Goal: Transaction & Acquisition: Book appointment/travel/reservation

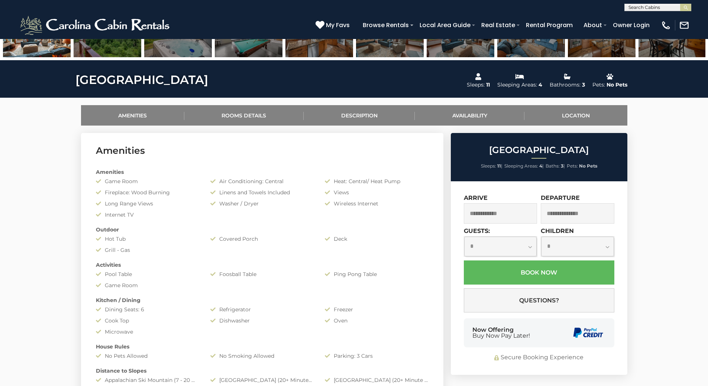
scroll to position [297, 0]
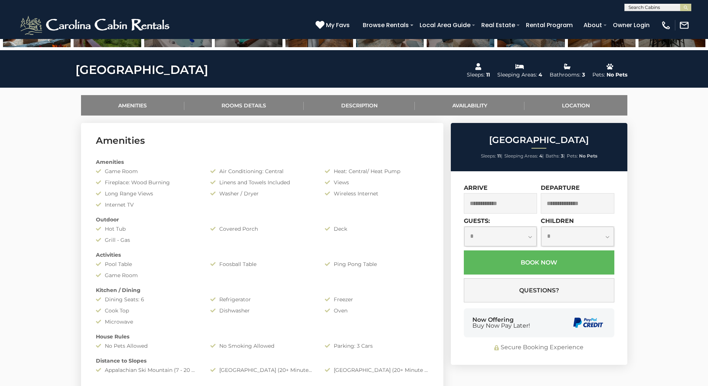
click at [507, 203] on input "text" at bounding box center [501, 203] width 74 height 20
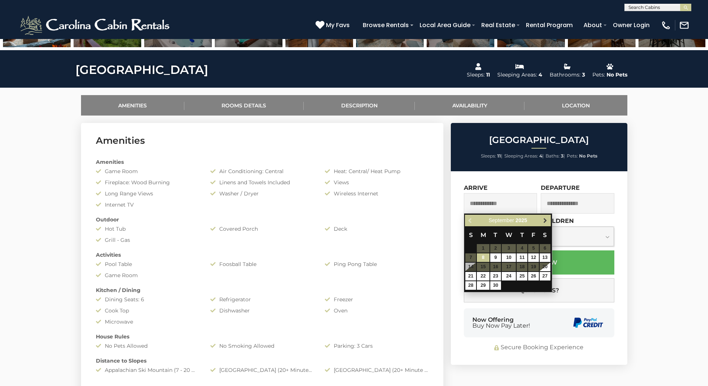
click at [547, 221] on span "Next" at bounding box center [545, 221] width 6 height 6
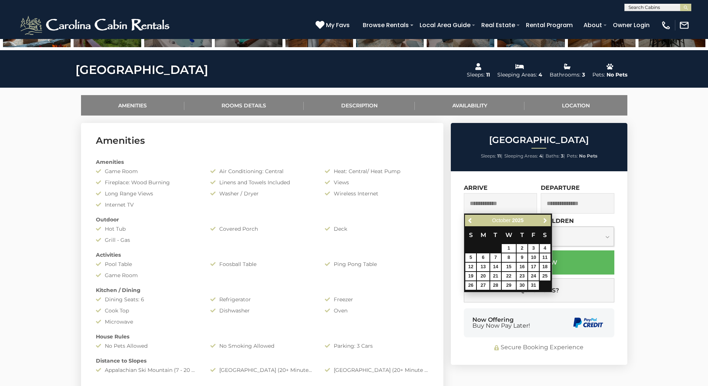
click at [547, 221] on span "Next" at bounding box center [545, 221] width 6 height 6
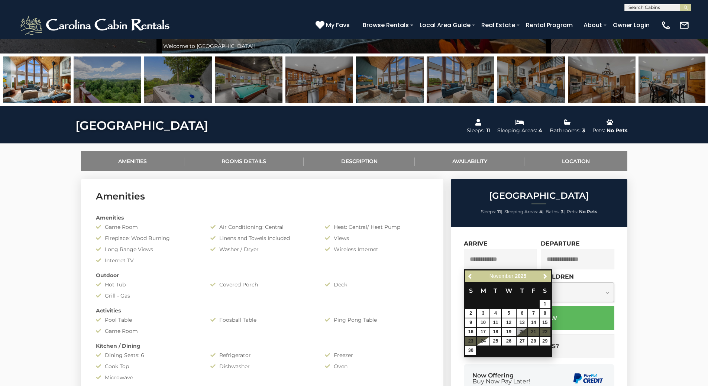
scroll to position [186, 0]
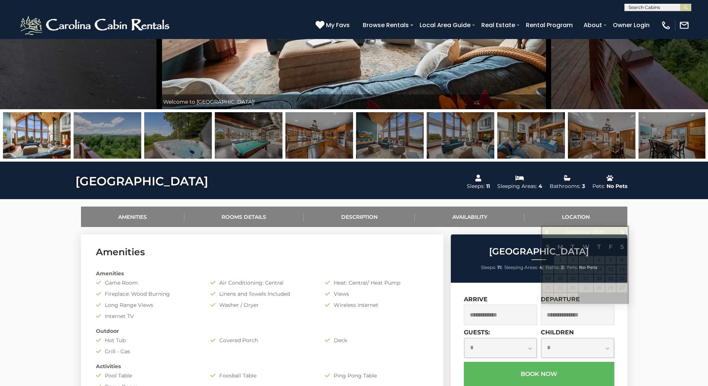
click at [119, 25] on img at bounding box center [96, 25] width 154 height 22
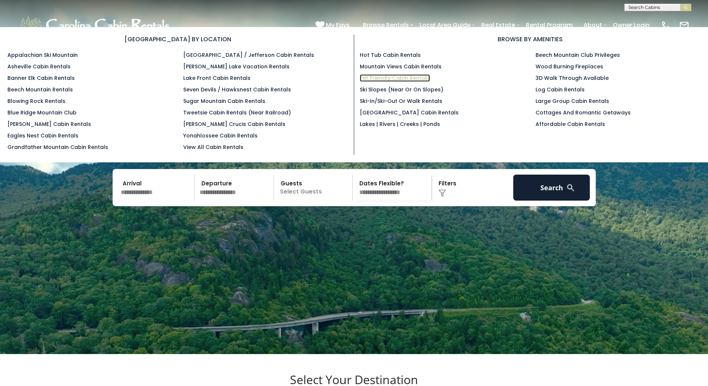
click at [378, 78] on link "Pet Friendly Cabin Rentals" at bounding box center [395, 77] width 70 height 7
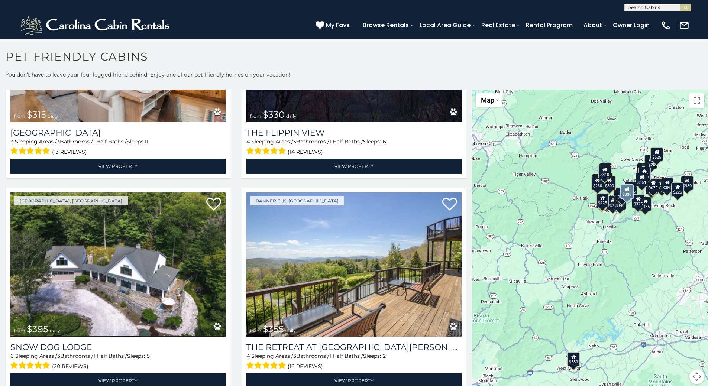
scroll to position [1003, 0]
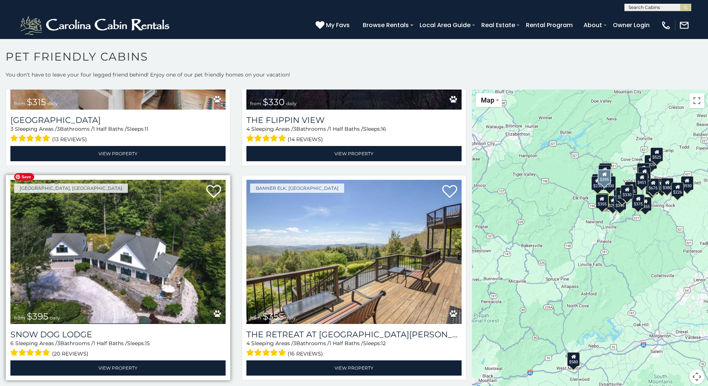
click at [163, 222] on img at bounding box center [117, 252] width 215 height 144
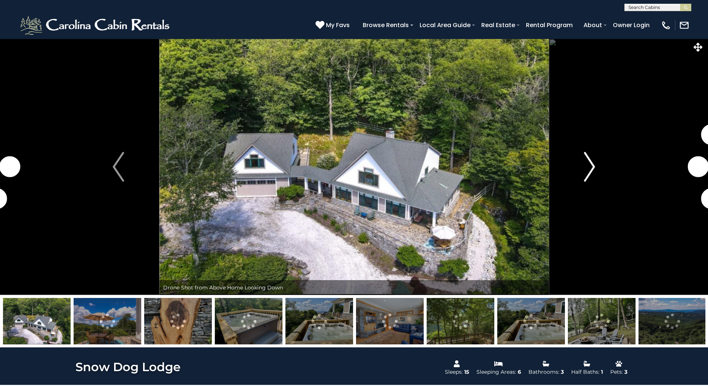
click at [593, 166] on img "Next" at bounding box center [589, 167] width 11 height 30
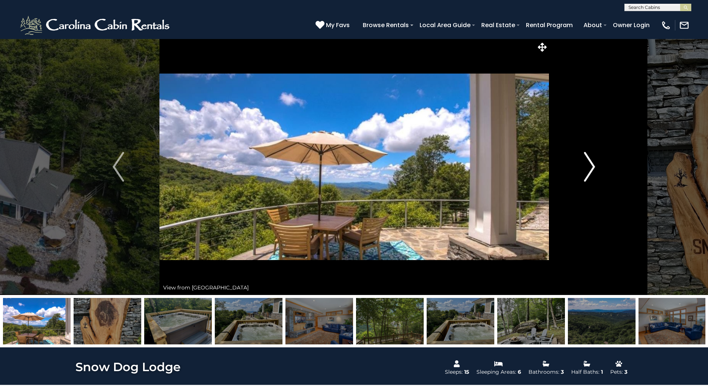
click at [593, 166] on img "Next" at bounding box center [589, 167] width 11 height 30
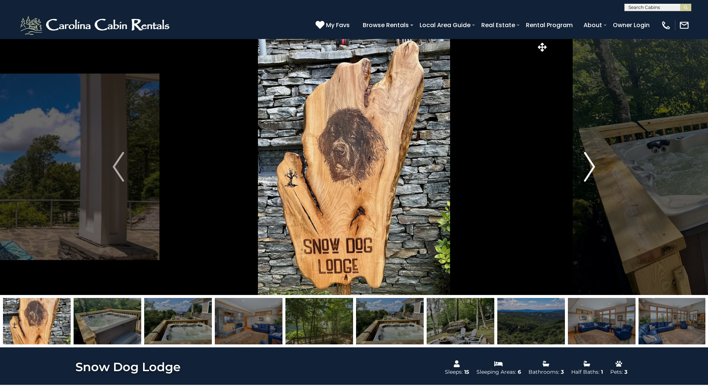
click at [593, 166] on img "Next" at bounding box center [589, 167] width 11 height 30
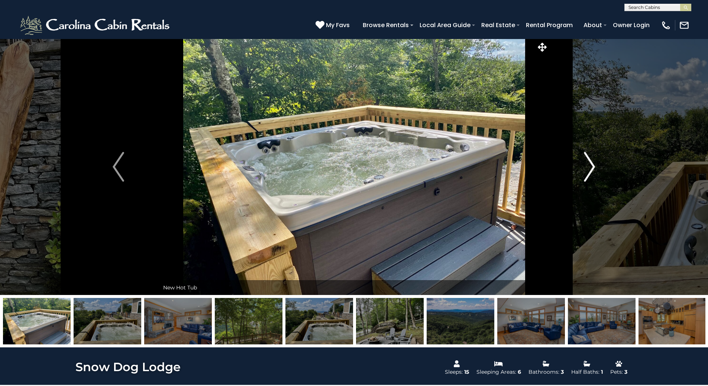
click at [593, 166] on img "Next" at bounding box center [589, 167] width 11 height 30
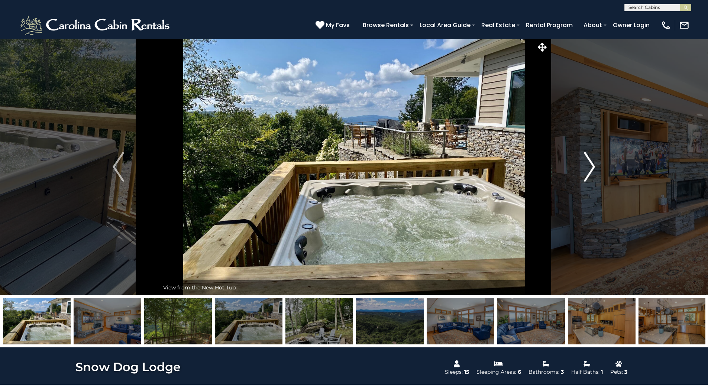
click at [593, 166] on img "Next" at bounding box center [589, 167] width 11 height 30
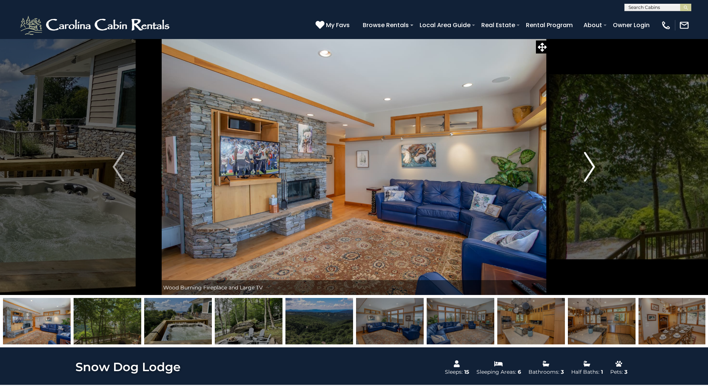
click at [593, 166] on img "Next" at bounding box center [589, 167] width 11 height 30
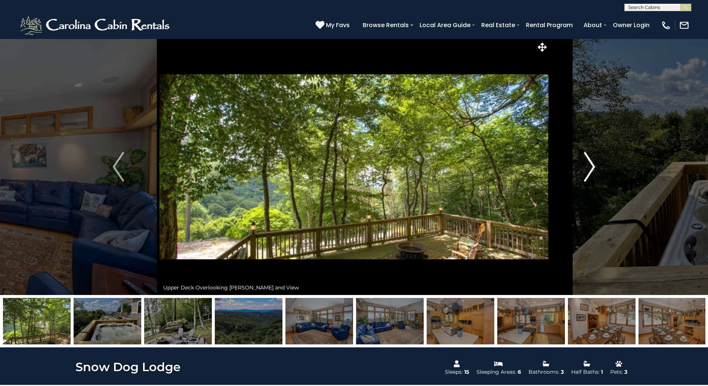
click at [593, 166] on img "Next" at bounding box center [589, 167] width 11 height 30
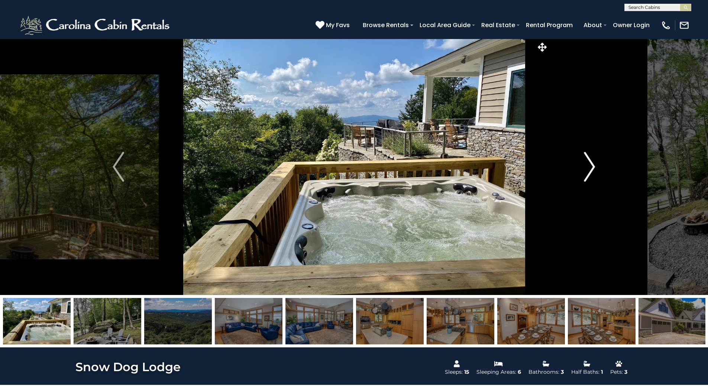
click at [593, 166] on img "Next" at bounding box center [589, 167] width 11 height 30
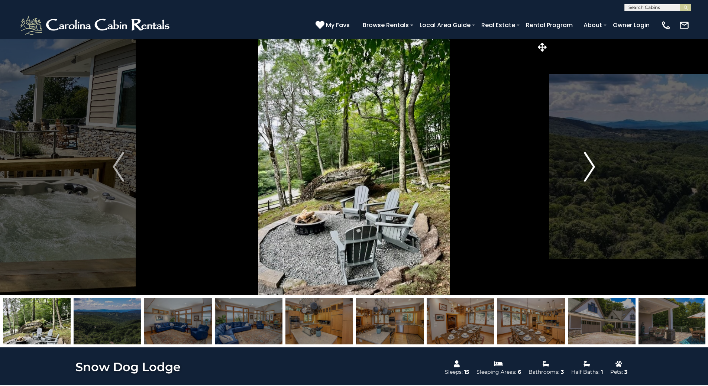
click at [593, 166] on img "Next" at bounding box center [589, 167] width 11 height 30
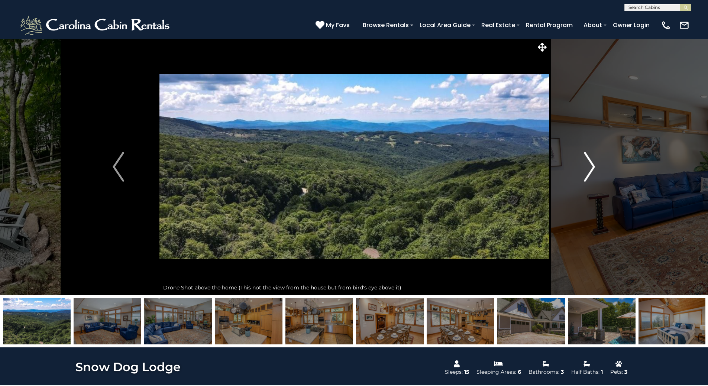
click at [593, 166] on img "Next" at bounding box center [589, 167] width 11 height 30
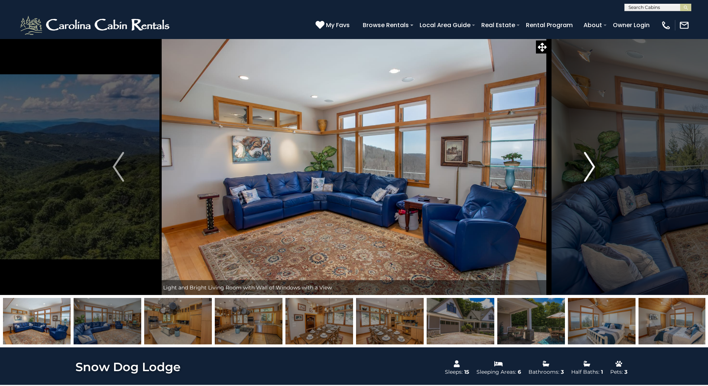
click at [593, 166] on img "Next" at bounding box center [589, 167] width 11 height 30
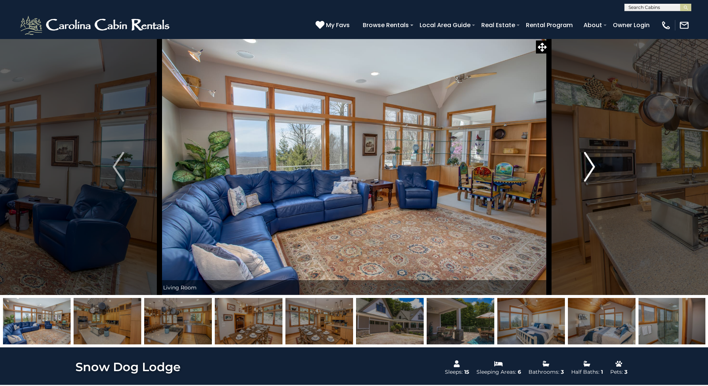
click at [593, 166] on img "Next" at bounding box center [589, 167] width 11 height 30
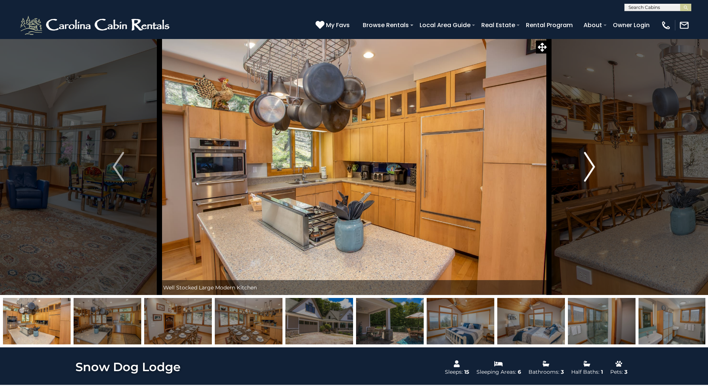
click at [593, 166] on img "Next" at bounding box center [589, 167] width 11 height 30
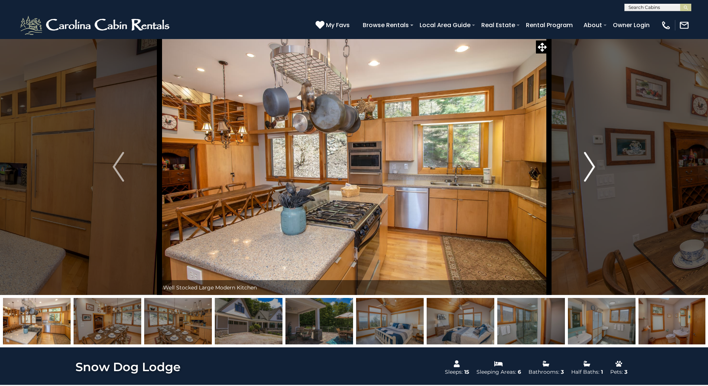
click at [593, 166] on img "Next" at bounding box center [589, 167] width 11 height 30
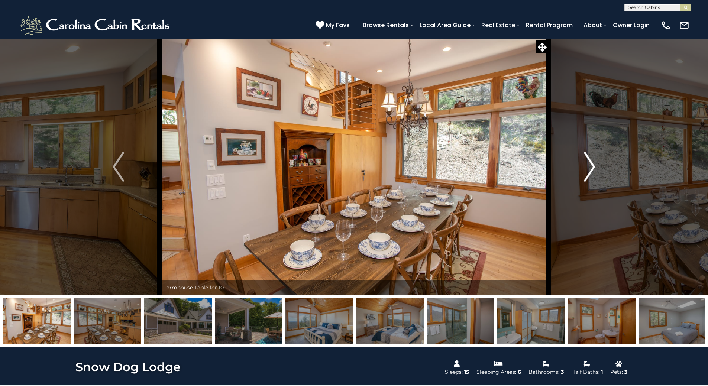
click at [593, 166] on img "Next" at bounding box center [589, 167] width 11 height 30
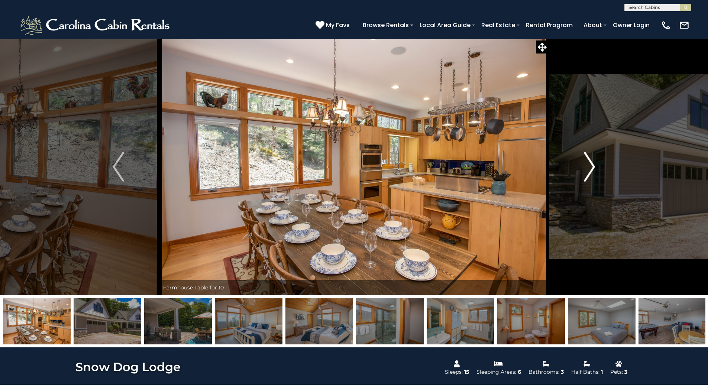
click at [593, 166] on img "Next" at bounding box center [589, 167] width 11 height 30
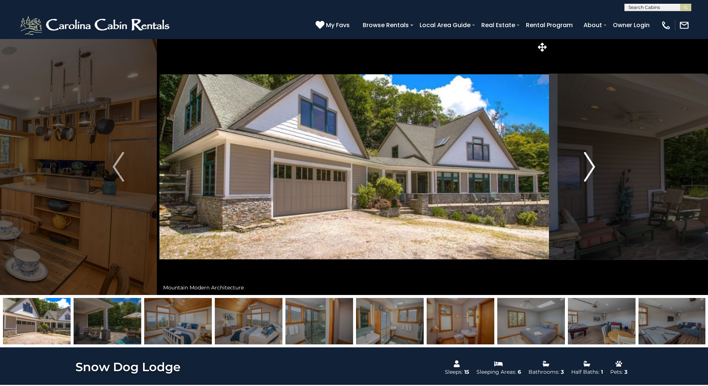
click at [593, 166] on img "Next" at bounding box center [589, 167] width 11 height 30
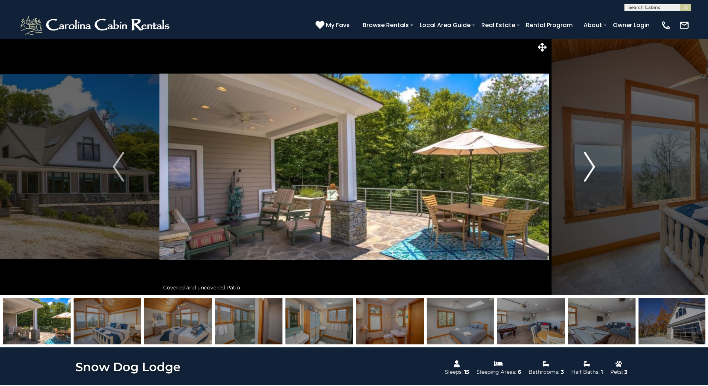
click at [593, 166] on img "Next" at bounding box center [589, 167] width 11 height 30
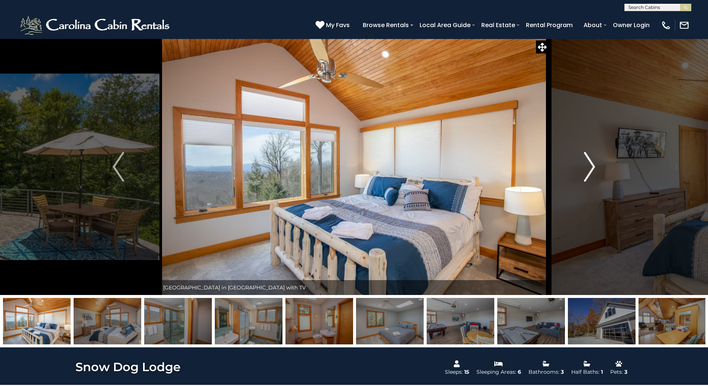
click at [593, 166] on img "Next" at bounding box center [589, 167] width 11 height 30
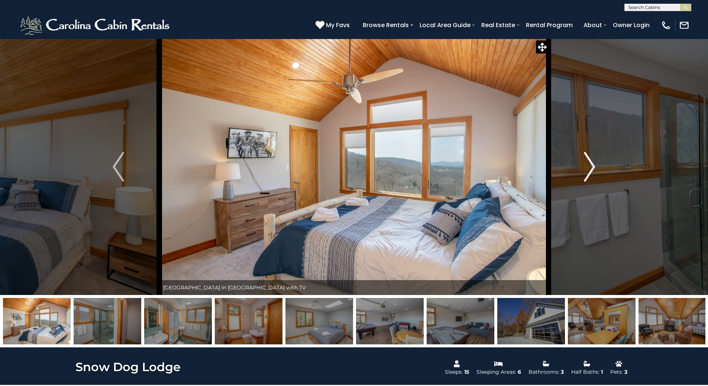
click at [593, 166] on img "Next" at bounding box center [589, 167] width 11 height 30
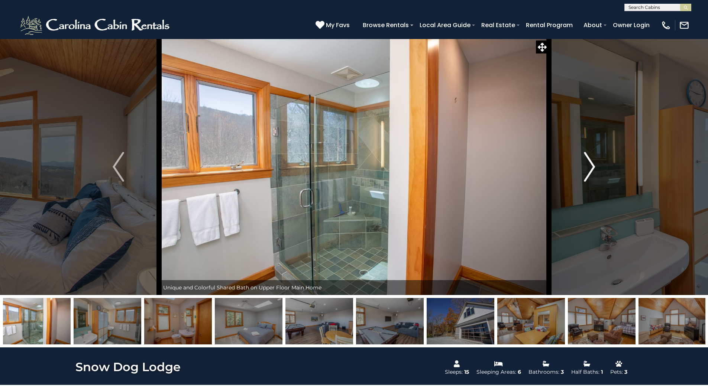
click at [593, 166] on img "Next" at bounding box center [589, 167] width 11 height 30
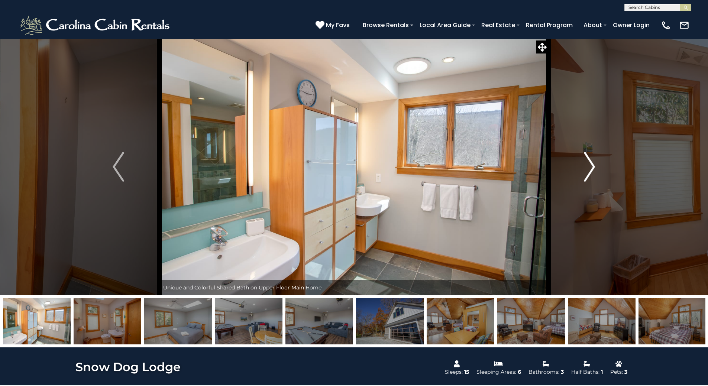
click at [593, 166] on img "Next" at bounding box center [589, 167] width 11 height 30
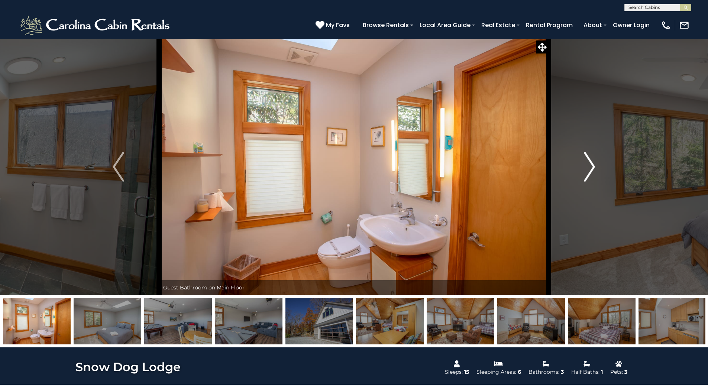
click at [593, 166] on img "Next" at bounding box center [589, 167] width 11 height 30
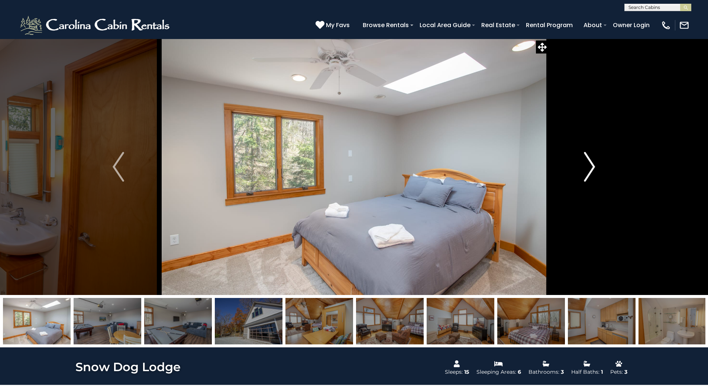
click at [593, 166] on img "Next" at bounding box center [589, 167] width 11 height 30
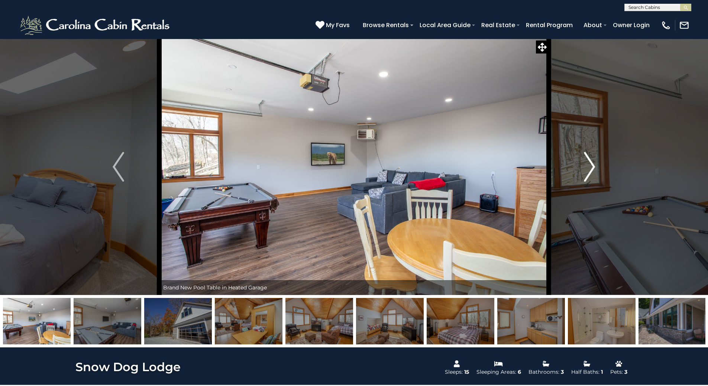
click at [593, 166] on img "Next" at bounding box center [589, 167] width 11 height 30
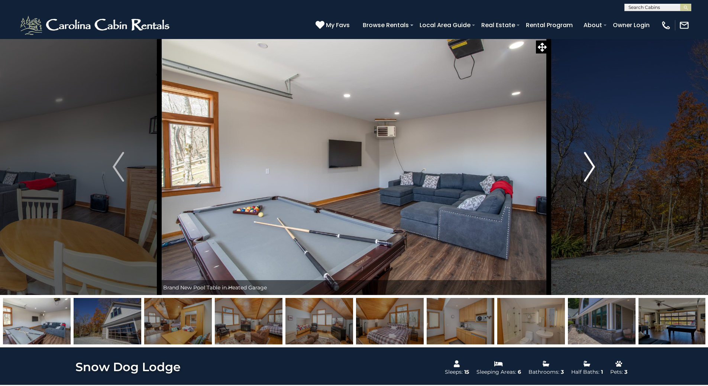
click at [593, 166] on img "Next" at bounding box center [589, 167] width 11 height 30
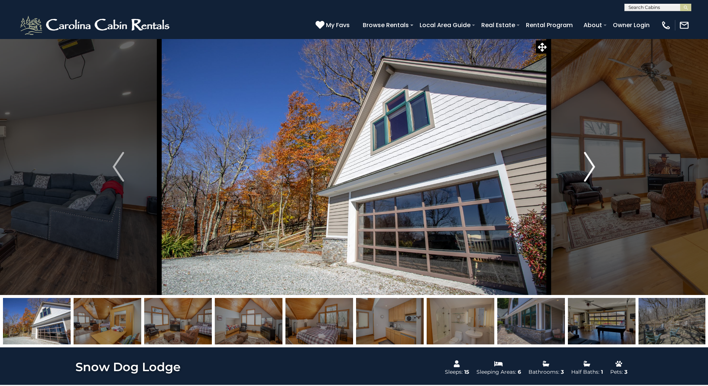
click at [593, 166] on img "Next" at bounding box center [589, 167] width 11 height 30
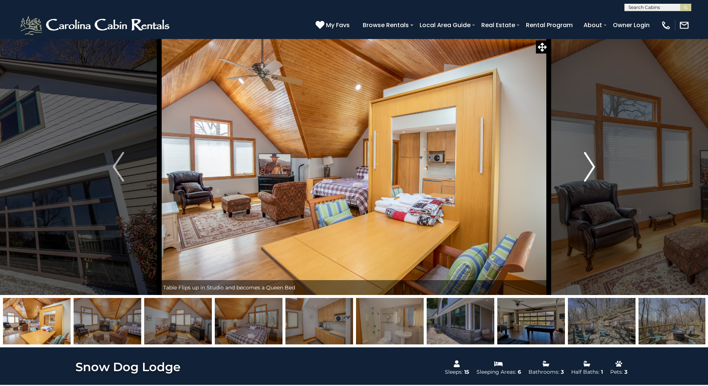
click at [593, 166] on img "Next" at bounding box center [589, 167] width 11 height 30
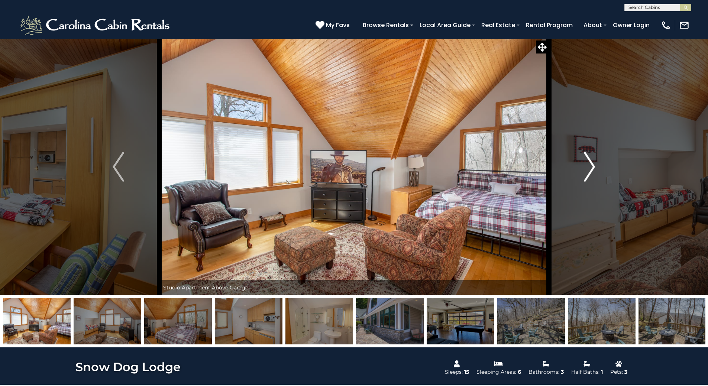
click at [593, 166] on img "Next" at bounding box center [589, 167] width 11 height 30
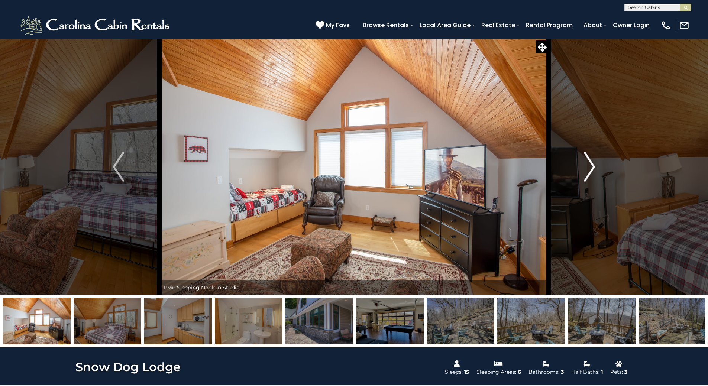
click at [593, 166] on img "Next" at bounding box center [589, 167] width 11 height 30
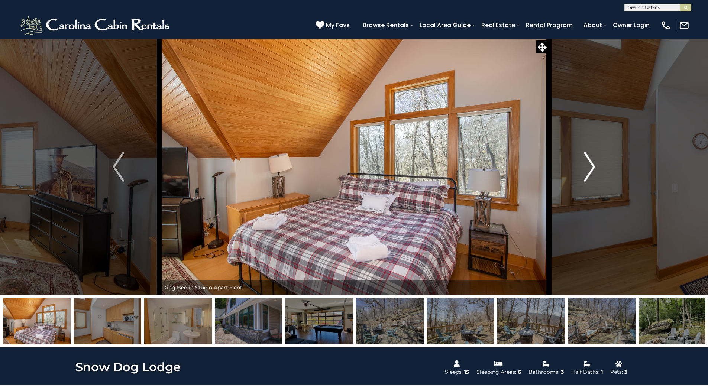
click at [593, 166] on img "Next" at bounding box center [589, 167] width 11 height 30
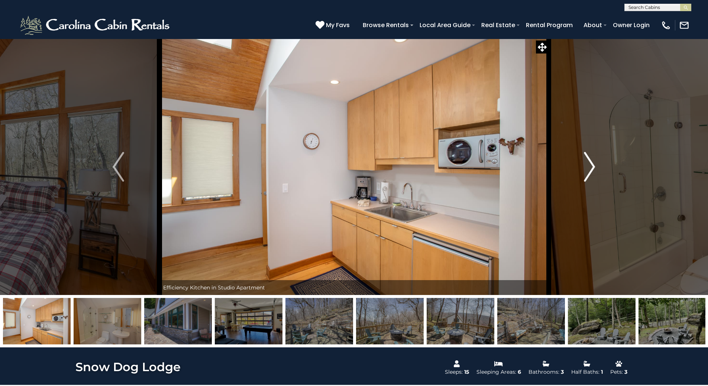
click at [593, 166] on img "Next" at bounding box center [589, 167] width 11 height 30
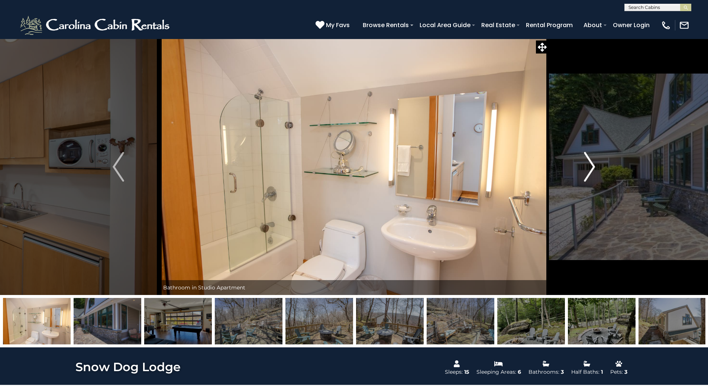
click at [593, 166] on img "Next" at bounding box center [589, 167] width 11 height 30
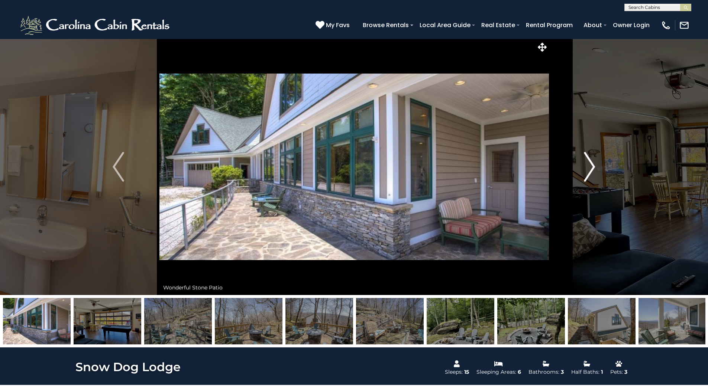
click at [593, 166] on img "Next" at bounding box center [589, 167] width 11 height 30
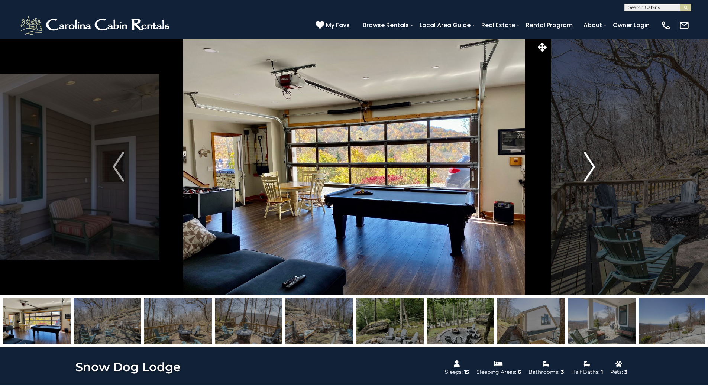
click at [593, 166] on img "Next" at bounding box center [589, 167] width 11 height 30
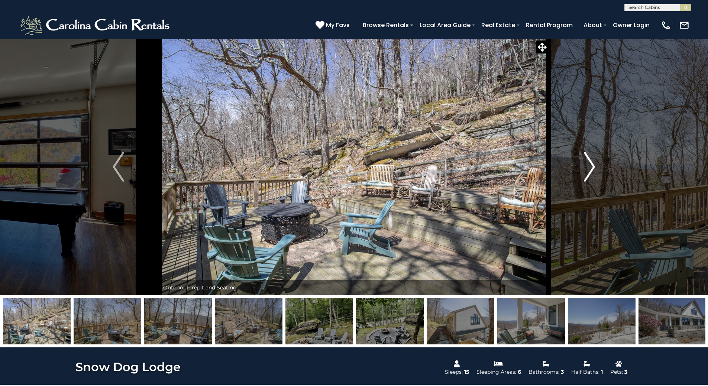
click at [593, 166] on img "Next" at bounding box center [589, 167] width 11 height 30
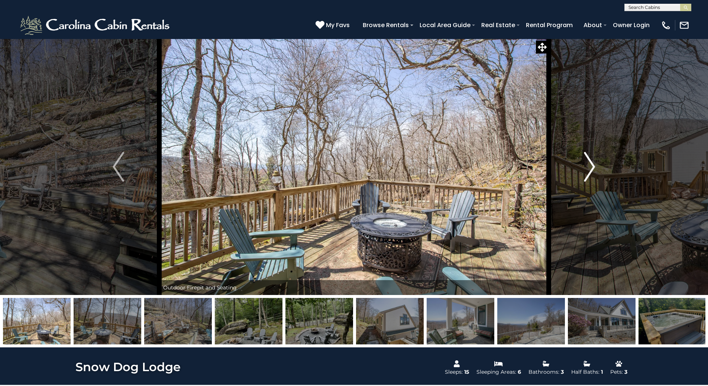
click at [593, 166] on img "Next" at bounding box center [589, 167] width 11 height 30
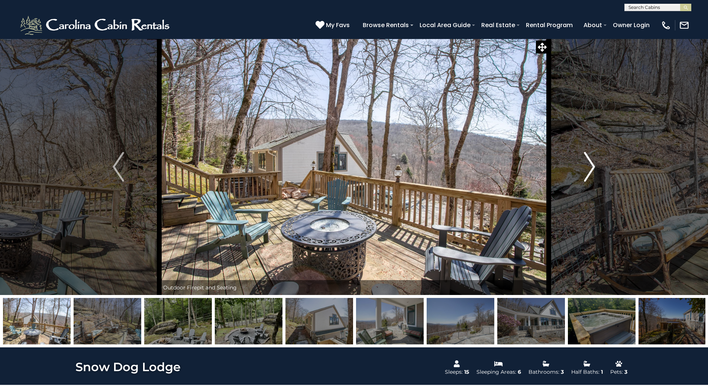
click at [593, 166] on img "Next" at bounding box center [589, 167] width 11 height 30
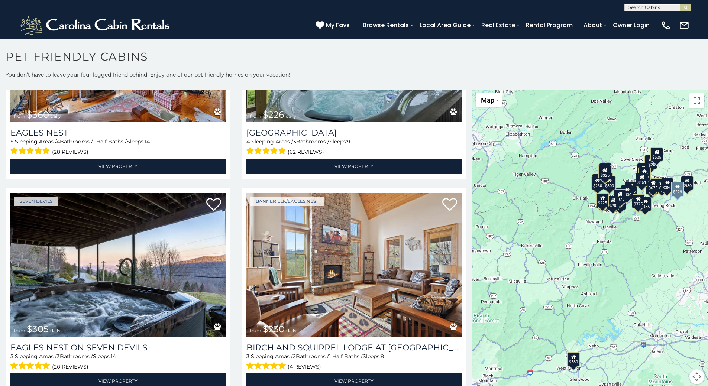
scroll to position [2712, 0]
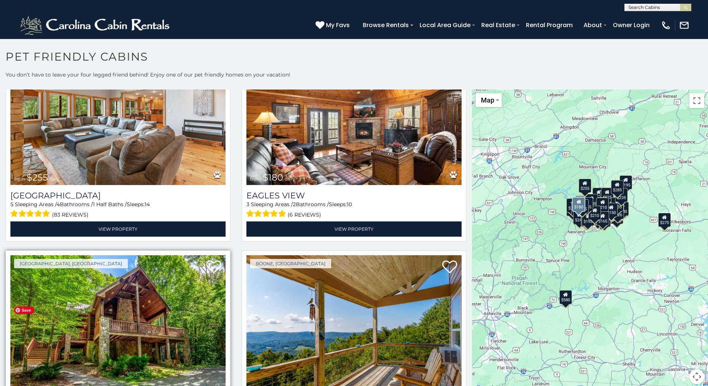
scroll to position [6539, 0]
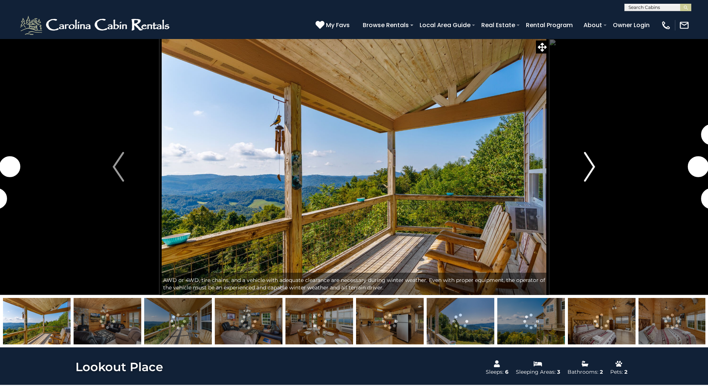
click at [591, 166] on img "Next" at bounding box center [589, 167] width 11 height 30
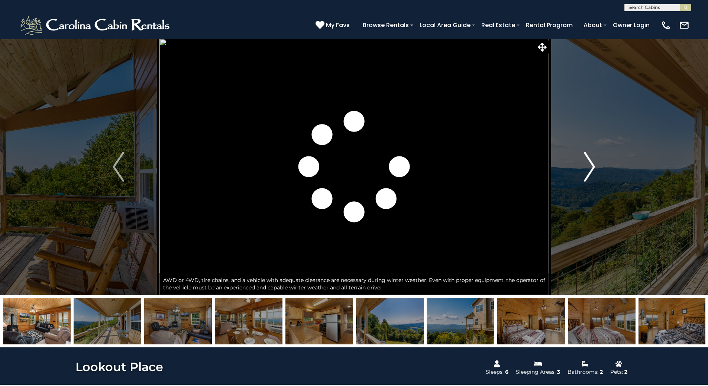
click at [591, 166] on img "Next" at bounding box center [589, 167] width 11 height 30
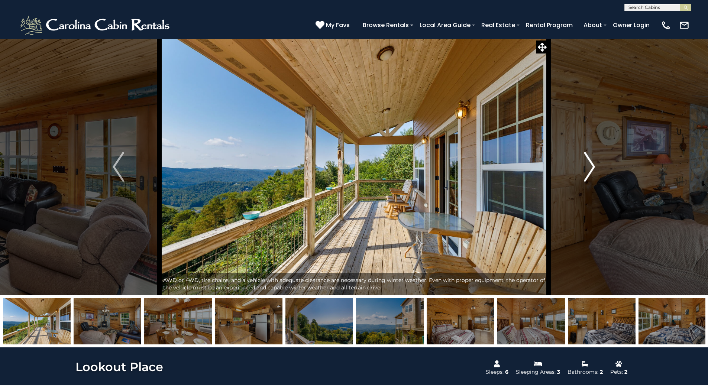
click at [591, 166] on img "Next" at bounding box center [589, 167] width 11 height 30
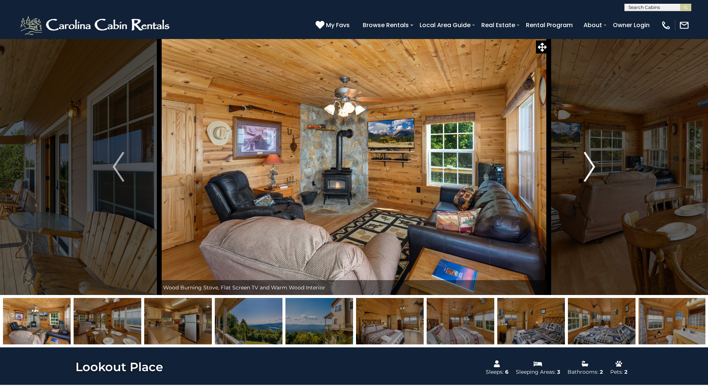
click at [591, 166] on img "Next" at bounding box center [589, 167] width 11 height 30
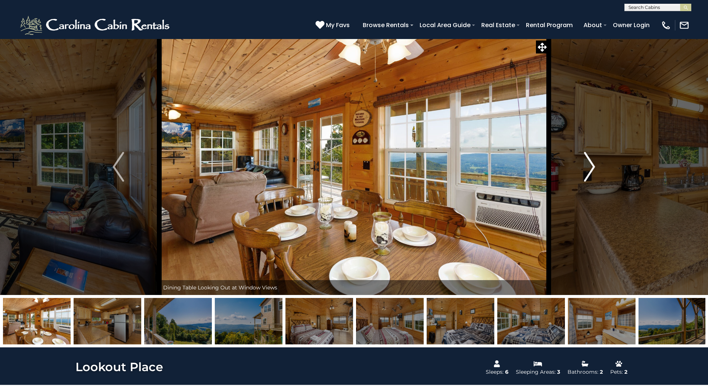
click at [591, 167] on img "Next" at bounding box center [589, 167] width 11 height 30
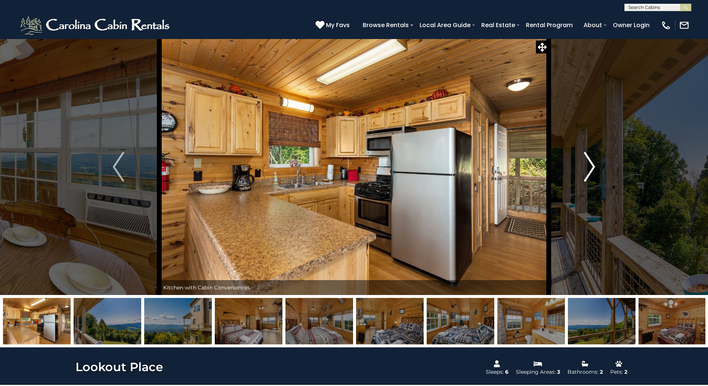
click at [591, 167] on img "Next" at bounding box center [589, 167] width 11 height 30
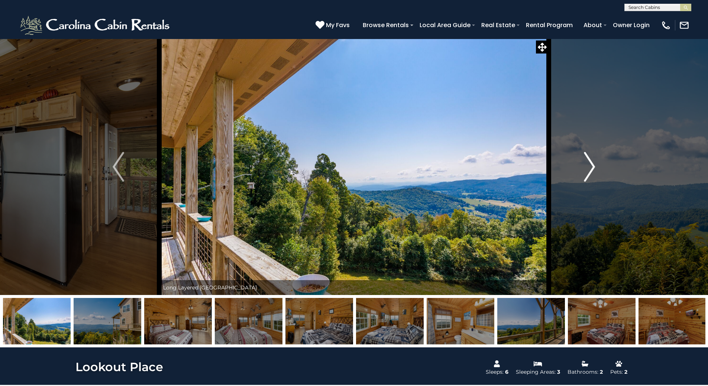
click at [591, 167] on img "Next" at bounding box center [589, 167] width 11 height 30
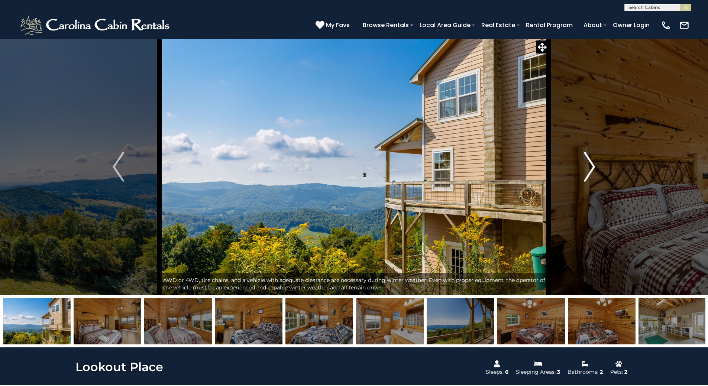
click at [591, 167] on img "Next" at bounding box center [589, 167] width 11 height 30
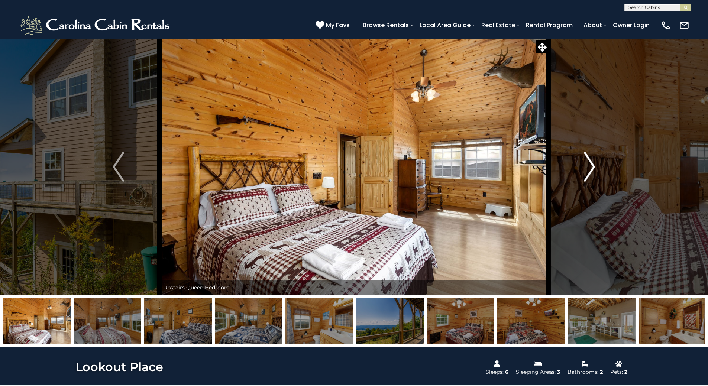
click at [591, 167] on img "Next" at bounding box center [589, 167] width 11 height 30
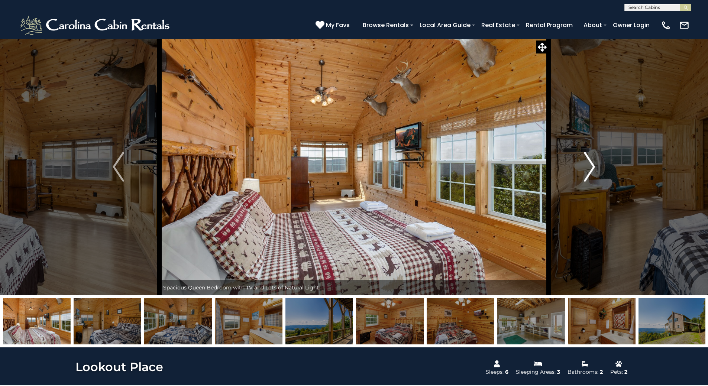
click at [591, 167] on img "Next" at bounding box center [589, 167] width 11 height 30
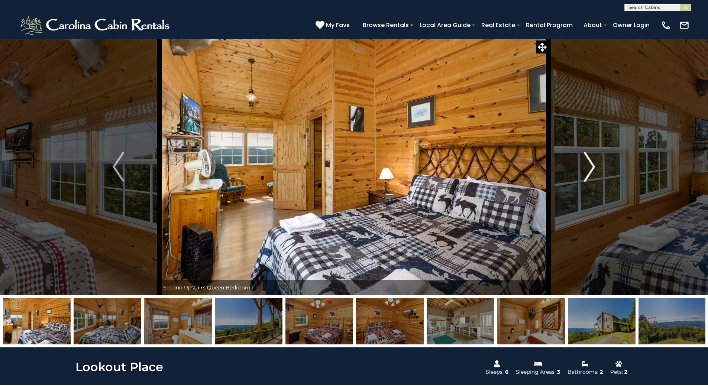
click at [591, 167] on img "Next" at bounding box center [589, 167] width 11 height 30
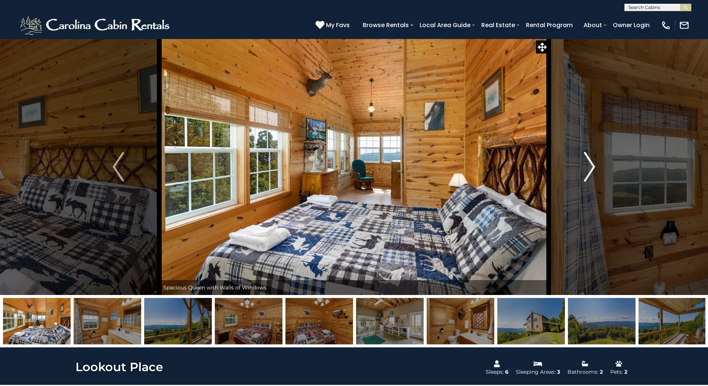
click at [591, 167] on img "Next" at bounding box center [589, 167] width 11 height 30
